Goal: Task Accomplishment & Management: Manage account settings

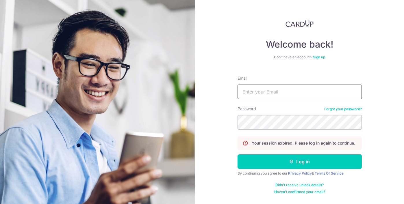
click at [255, 93] on input "Email" at bounding box center [300, 92] width 124 height 14
type input "gervissa@yahoo.com.sg"
click at [238, 155] on button "Log in" at bounding box center [300, 162] width 124 height 14
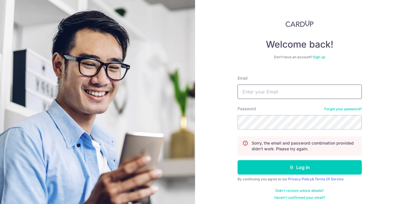
click at [246, 92] on input "Email" at bounding box center [300, 92] width 124 height 14
type input "[EMAIL_ADDRESS][DOMAIN_NAME]"
click at [238, 160] on button "Log in" at bounding box center [300, 167] width 124 height 14
click at [260, 90] on input "Email" at bounding box center [300, 92] width 124 height 14
type input "[EMAIL_ADDRESS][DOMAIN_NAME]"
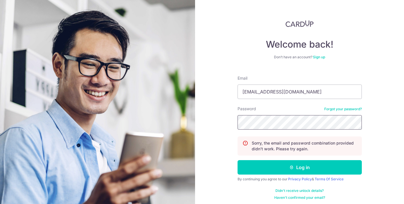
click at [238, 160] on button "Log in" at bounding box center [300, 167] width 124 height 14
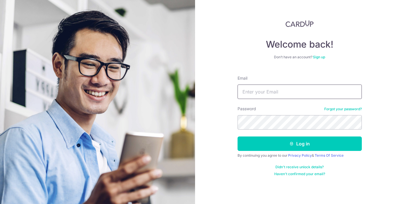
click at [264, 91] on input "Email" at bounding box center [300, 92] width 124 height 14
type input "[EMAIL_ADDRESS][DOMAIN_NAME]"
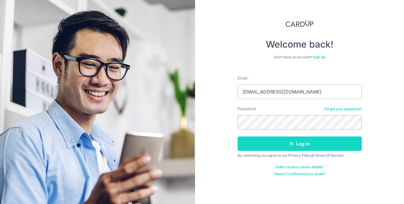
click at [253, 149] on button "Log in" at bounding box center [300, 144] width 124 height 14
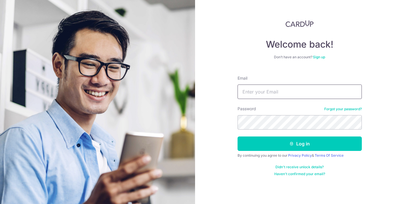
click at [277, 90] on input "Email" at bounding box center [300, 92] width 124 height 14
type input "[EMAIL_ADDRESS][DOMAIN_NAME]"
click at [238, 137] on button "Log in" at bounding box center [300, 144] width 124 height 14
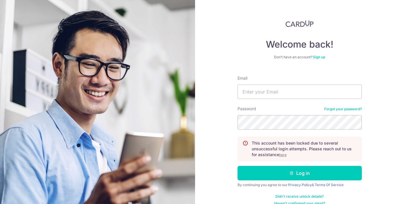
click at [282, 155] on u "here" at bounding box center [283, 155] width 8 height 4
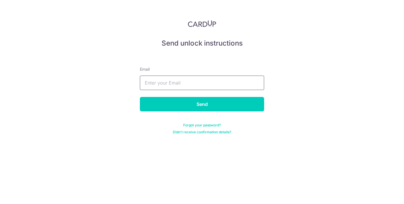
click at [155, 86] on input "text" at bounding box center [202, 83] width 124 height 14
type input "[EMAIL_ADDRESS][DOMAIN_NAME]"
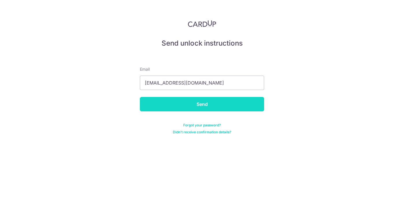
click at [168, 109] on input "Send" at bounding box center [202, 104] width 124 height 14
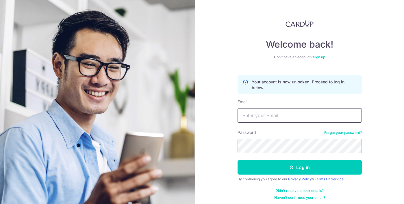
click at [274, 117] on input "Email" at bounding box center [300, 115] width 124 height 14
type input "[EMAIL_ADDRESS][DOMAIN_NAME]"
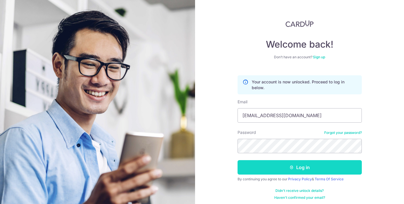
click at [312, 172] on button "Log in" at bounding box center [300, 167] width 124 height 14
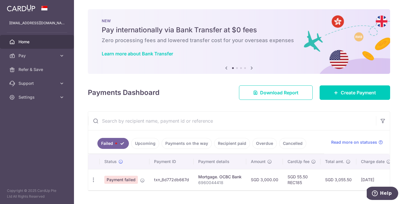
click at [144, 145] on link "Upcoming" at bounding box center [145, 143] width 28 height 11
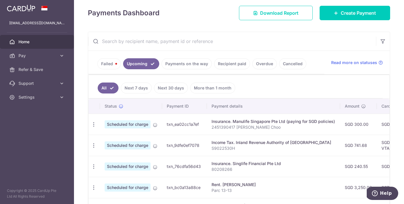
scroll to position [85, 0]
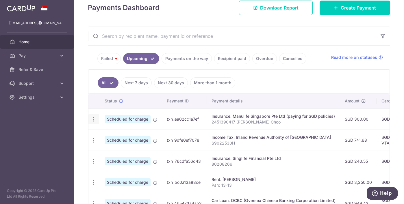
click at [93, 117] on icon "button" at bounding box center [94, 120] width 6 height 6
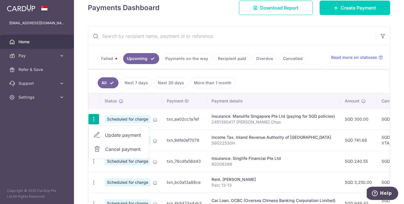
click at [104, 148] on link "Cancel payment" at bounding box center [119, 149] width 60 height 14
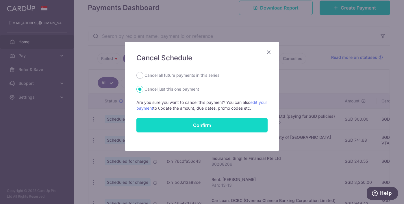
click at [168, 129] on button "Confirm" at bounding box center [201, 125] width 131 height 14
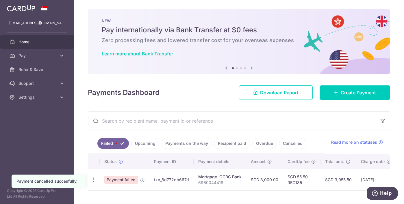
click at [148, 146] on link "Upcoming" at bounding box center [145, 143] width 28 height 11
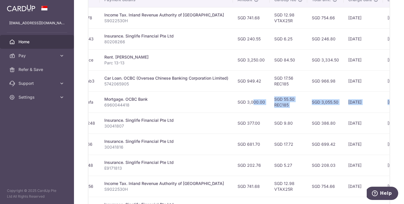
scroll to position [0, 178]
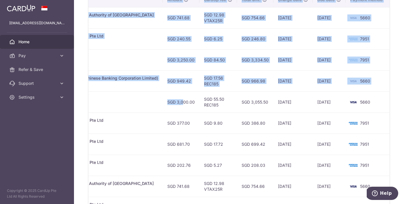
drag, startPoint x: 356, startPoint y: 100, endPoint x: 373, endPoint y: 102, distance: 17.1
click at [396, 100] on div "× Pause Schedule Pause all future payments in this series Pause just this one p…" at bounding box center [239, 102] width 330 height 204
click at [298, 110] on td "[DATE]" at bounding box center [293, 102] width 39 height 21
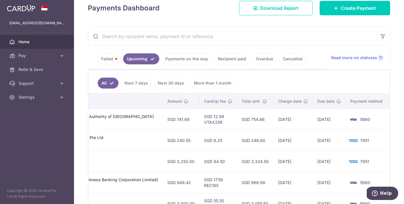
scroll to position [0, 0]
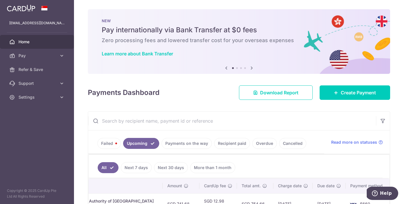
click at [104, 144] on link "Failed" at bounding box center [108, 143] width 23 height 11
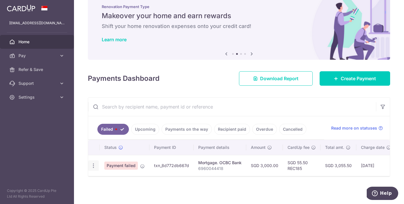
click at [95, 164] on icon "button" at bounding box center [94, 166] width 6 height 6
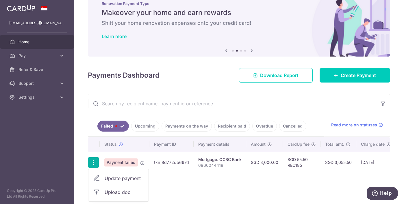
click at [110, 179] on span "Update payment" at bounding box center [124, 178] width 39 height 7
radio input "true"
type input "3,000.00"
type input "6960044418"
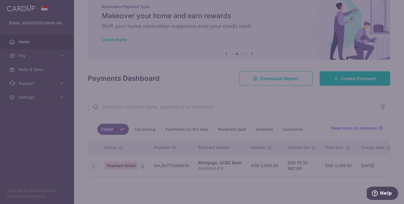
type input "REC185"
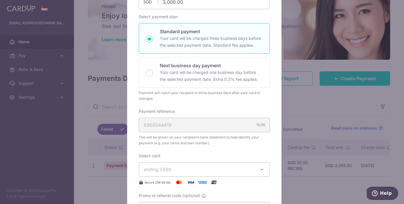
scroll to position [197, 0]
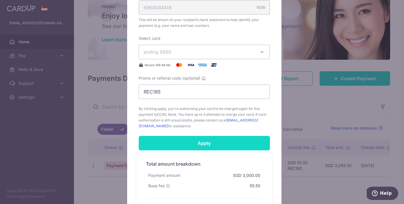
click at [214, 143] on input "Apply" at bounding box center [204, 143] width 131 height 14
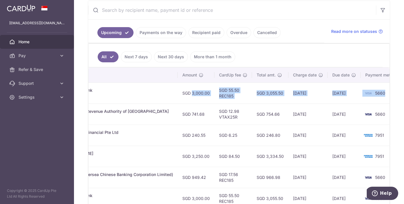
scroll to position [0, 178]
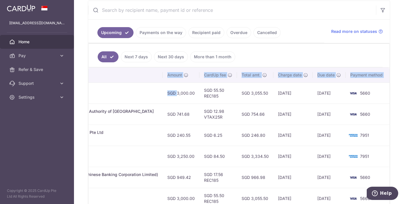
drag, startPoint x: 347, startPoint y: 94, endPoint x: 398, endPoint y: 92, distance: 50.7
click at [399, 91] on div "× Pause Schedule Pause all future payments in this series Pause just this one p…" at bounding box center [239, 102] width 330 height 204
click at [378, 109] on td "5660" at bounding box center [368, 114] width 44 height 21
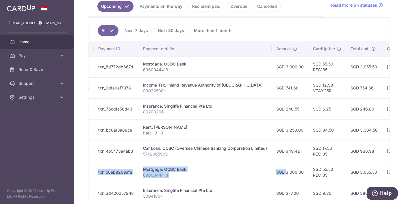
scroll to position [0, 0]
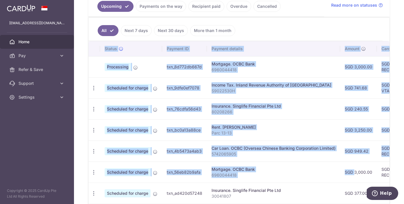
drag, startPoint x: 169, startPoint y: 172, endPoint x: 75, endPoint y: 170, distance: 94.6
click at [75, 170] on div "× Pause Schedule Pause all future payments in this series Pause just this one p…" at bounding box center [239, 102] width 330 height 204
click at [282, 132] on p "Parc 13-13" at bounding box center [274, 133] width 124 height 6
